Goal: Transaction & Acquisition: Purchase product/service

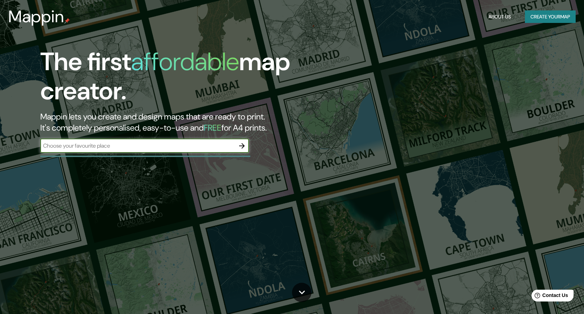
click at [95, 148] on input "text" at bounding box center [137, 146] width 195 height 8
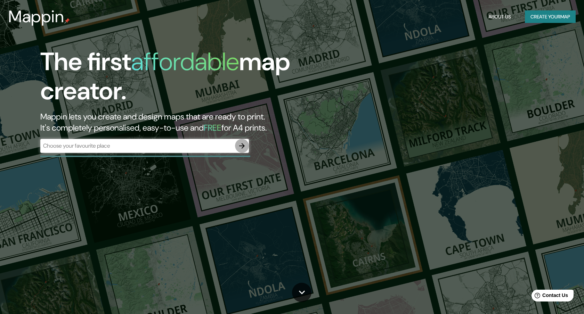
click at [241, 141] on button "button" at bounding box center [242, 146] width 14 height 14
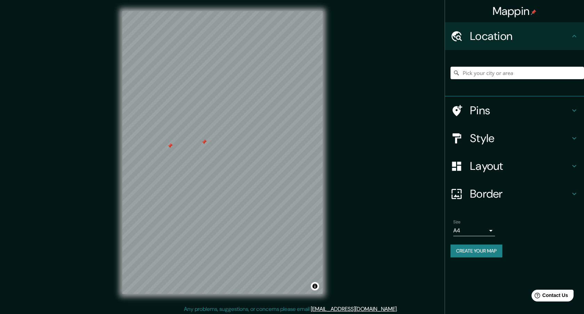
click at [503, 35] on h4 "Location" at bounding box center [520, 36] width 100 height 14
click at [574, 38] on icon at bounding box center [574, 36] width 8 height 8
click at [563, 76] on input "Pick your city or area" at bounding box center [516, 73] width 133 height 13
click at [495, 71] on input "Pick your city or area" at bounding box center [516, 73] width 133 height 13
click at [486, 109] on h4 "Pins" at bounding box center [520, 111] width 100 height 14
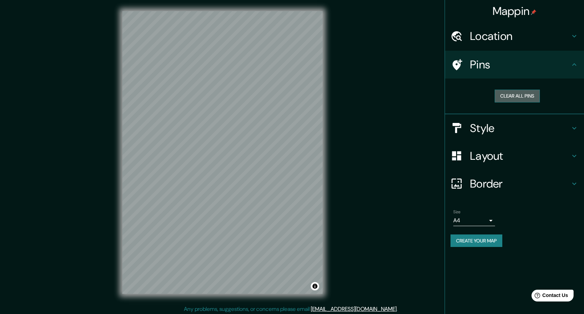
click at [500, 94] on button "Clear all pins" at bounding box center [517, 96] width 45 height 13
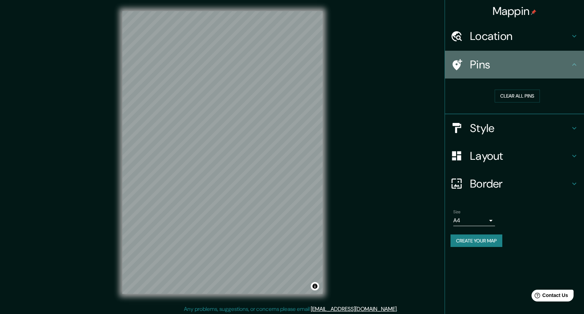
click at [501, 69] on h4 "Pins" at bounding box center [520, 65] width 100 height 14
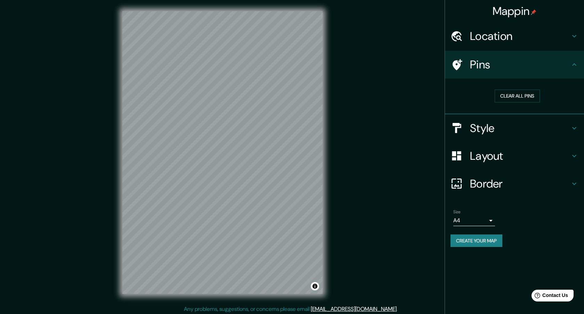
click at [491, 42] on h4 "Location" at bounding box center [520, 36] width 100 height 14
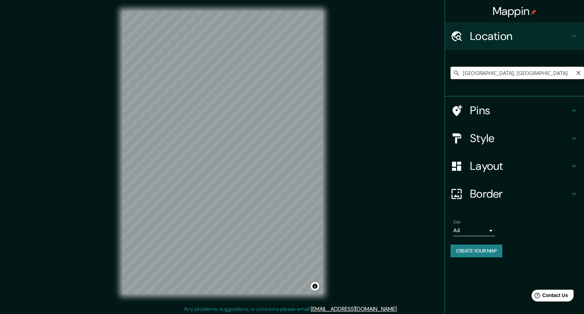
click at [482, 72] on input "[GEOGRAPHIC_DATA], [GEOGRAPHIC_DATA]" at bounding box center [516, 73] width 133 height 13
paste input "[GEOGRAPHIC_DATA]"
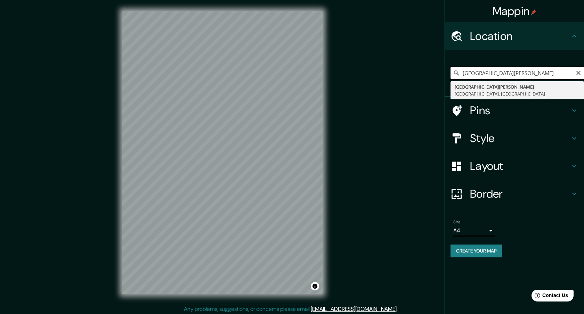
click at [481, 73] on input "[GEOGRAPHIC_DATA][PERSON_NAME]" at bounding box center [516, 73] width 133 height 13
click at [529, 73] on input "[GEOGRAPHIC_DATA][PERSON_NAME]" at bounding box center [516, 73] width 133 height 13
drag, startPoint x: 521, startPoint y: 73, endPoint x: 556, endPoint y: 73, distance: 34.8
click at [556, 73] on input "[GEOGRAPHIC_DATA][PERSON_NAME]" at bounding box center [516, 73] width 133 height 13
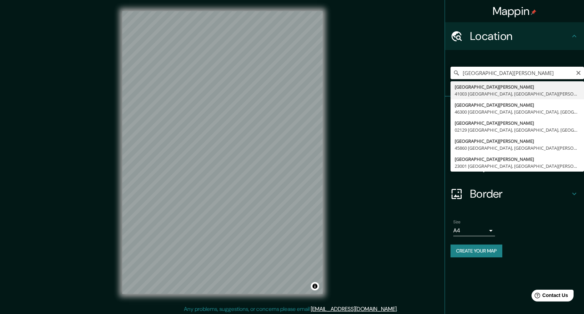
click at [554, 73] on input "[GEOGRAPHIC_DATA][PERSON_NAME]" at bounding box center [516, 73] width 133 height 13
paste input "Vivo del Muralism"
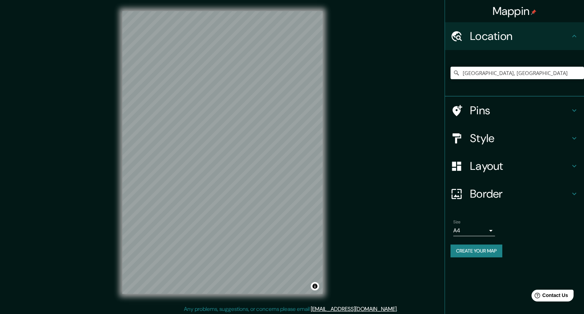
click at [500, 111] on h4 "Pins" at bounding box center [520, 111] width 100 height 14
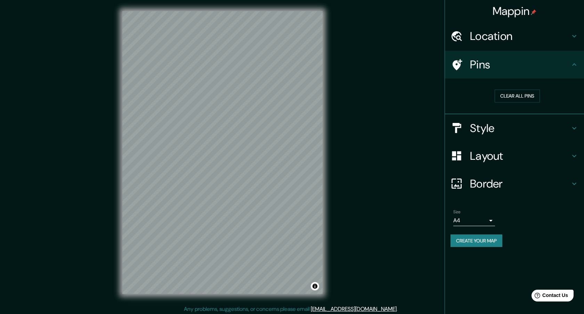
click at [514, 67] on h4 "Pins" at bounding box center [520, 65] width 100 height 14
click at [484, 131] on h4 "Style" at bounding box center [520, 128] width 100 height 14
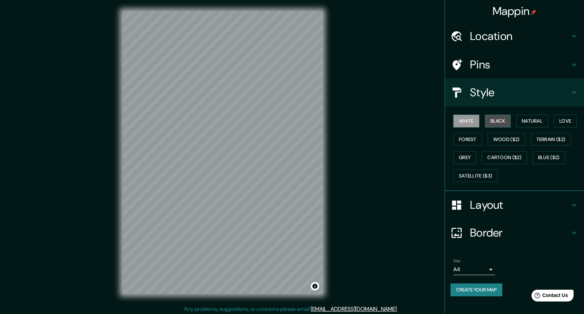
click at [500, 119] on button "Black" at bounding box center [498, 121] width 26 height 13
click at [504, 134] on button "Wood ($2)" at bounding box center [507, 139] width 38 height 13
click at [503, 122] on button "Black" at bounding box center [498, 121] width 26 height 13
click at [501, 134] on button "Wood ($2)" at bounding box center [507, 139] width 38 height 13
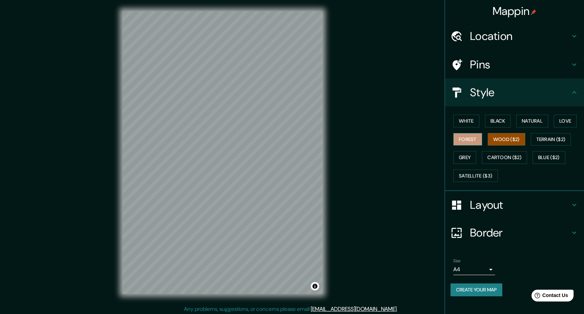
click at [472, 139] on button "Forest" at bounding box center [467, 139] width 29 height 13
click at [503, 136] on button "Wood ($2)" at bounding box center [507, 139] width 38 height 13
click at [510, 156] on button "Cartoon ($2)" at bounding box center [504, 157] width 45 height 13
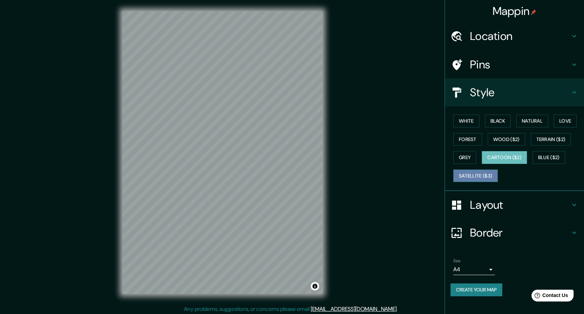
click at [476, 172] on button "Satellite ($3)" at bounding box center [475, 176] width 44 height 13
click at [463, 158] on button "Grey" at bounding box center [464, 157] width 23 height 13
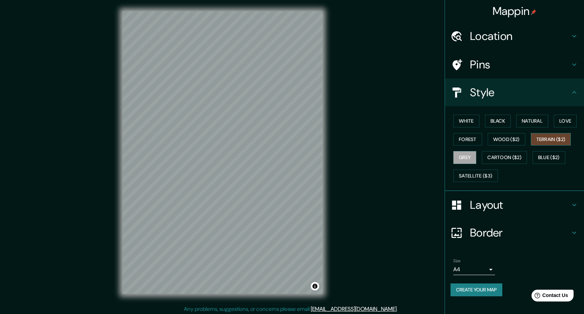
click at [551, 137] on button "Terrain ($2)" at bounding box center [551, 139] width 40 height 13
click at [527, 122] on button "Natural" at bounding box center [532, 121] width 32 height 13
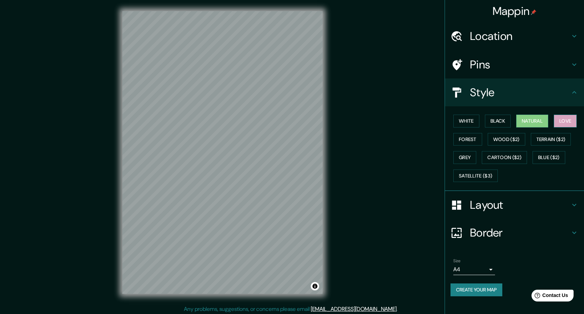
click at [566, 119] on button "Love" at bounding box center [565, 121] width 23 height 13
click at [475, 117] on button "White" at bounding box center [466, 121] width 26 height 13
click at [491, 117] on button "Black" at bounding box center [498, 121] width 26 height 13
click at [496, 205] on h4 "Layout" at bounding box center [520, 205] width 100 height 14
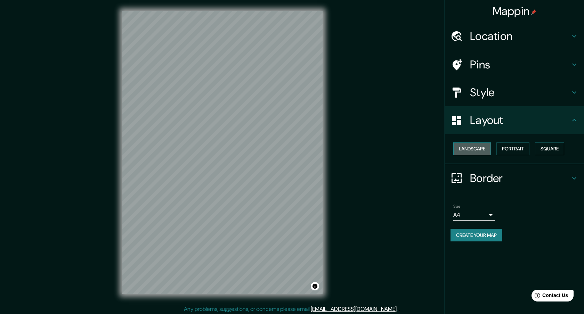
click at [474, 153] on button "Landscape" at bounding box center [472, 148] width 38 height 13
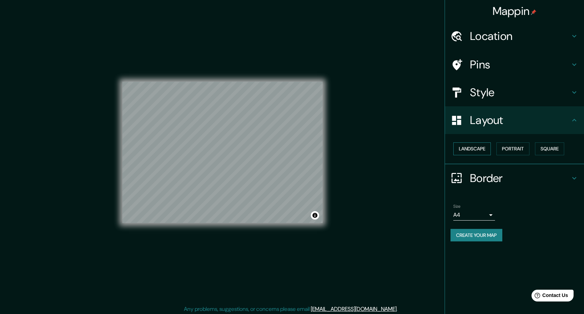
click at [474, 153] on button "Landscape" at bounding box center [472, 148] width 38 height 13
click at [512, 150] on button "Portrait" at bounding box center [512, 148] width 33 height 13
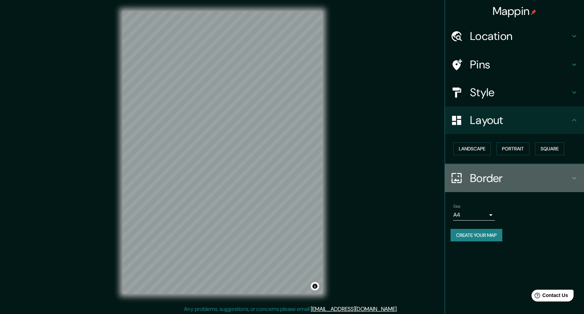
click at [481, 178] on h4 "Border" at bounding box center [520, 178] width 100 height 14
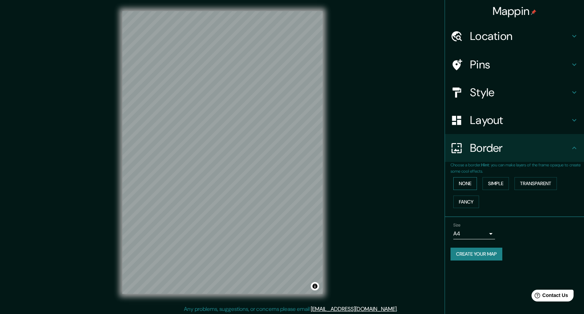
click at [470, 184] on button "None" at bounding box center [465, 183] width 24 height 13
click at [497, 184] on button "Simple" at bounding box center [495, 183] width 26 height 13
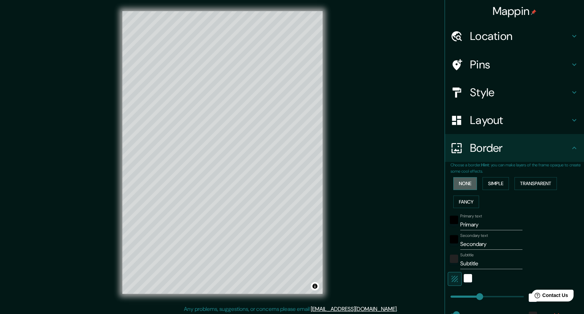
click at [464, 182] on button "None" at bounding box center [465, 183] width 24 height 13
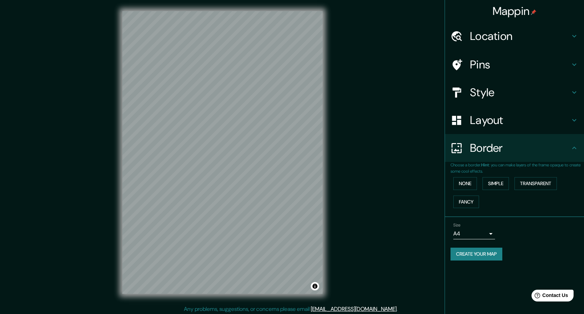
click at [472, 235] on body "Mappin Location [GEOGRAPHIC_DATA], [GEOGRAPHIC_DATA] Pins Style Layout Border C…" at bounding box center [292, 157] width 584 height 314
click at [468, 245] on li "A4" at bounding box center [474, 248] width 42 height 13
click at [481, 65] on h4 "Pins" at bounding box center [520, 65] width 100 height 14
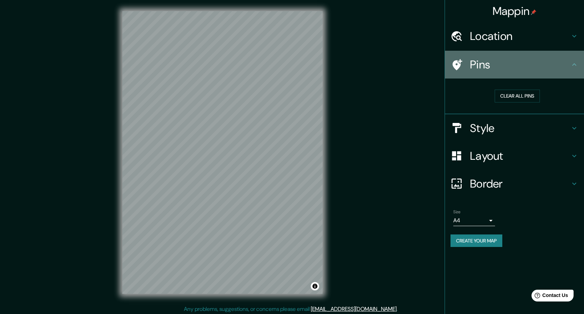
click at [518, 65] on h4 "Pins" at bounding box center [520, 65] width 100 height 14
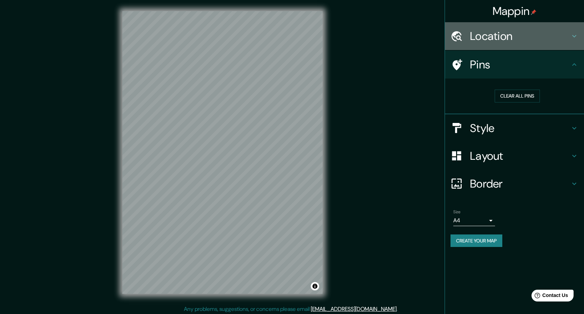
click at [511, 35] on h4 "Location" at bounding box center [520, 36] width 100 height 14
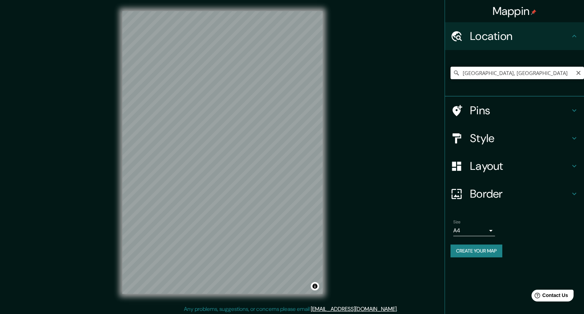
click at [498, 75] on input "[GEOGRAPHIC_DATA], [GEOGRAPHIC_DATA]" at bounding box center [516, 73] width 133 height 13
paste input "Museo Vivo del Muralism"
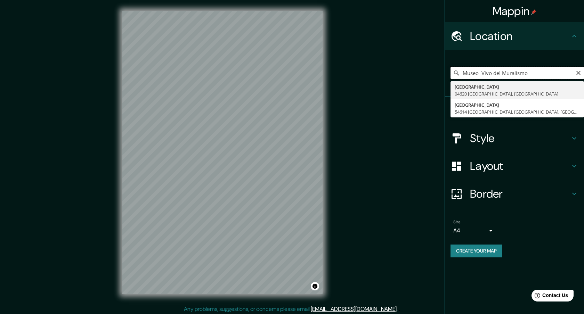
click at [498, 75] on input "Museo Vivo del Muralismo" at bounding box center [516, 73] width 133 height 13
type input "[GEOGRAPHIC_DATA], [GEOGRAPHIC_DATA]"
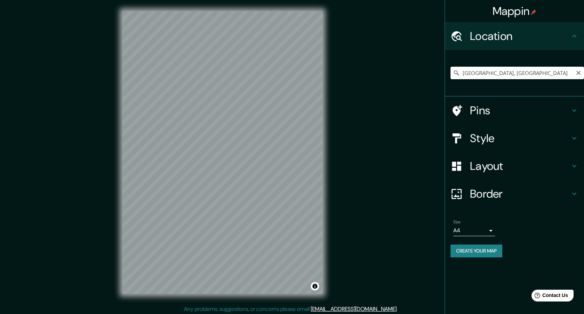
click at [497, 111] on h4 "Pins" at bounding box center [520, 111] width 100 height 14
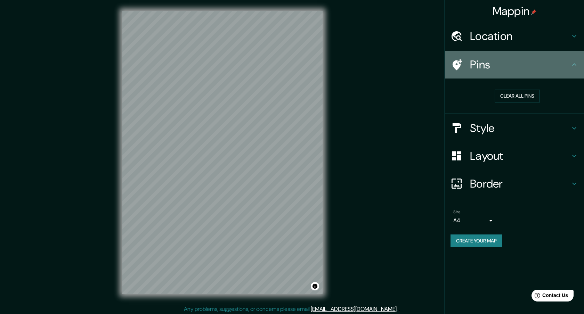
click at [459, 65] on icon at bounding box center [457, 64] width 10 height 11
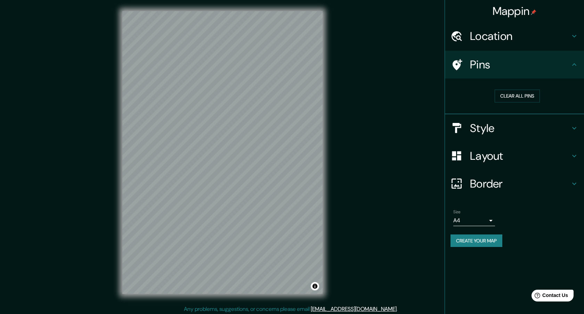
click at [575, 67] on icon at bounding box center [574, 64] width 8 height 8
click at [528, 90] on button "Clear all pins" at bounding box center [517, 96] width 45 height 13
